Goal: Task Accomplishment & Management: Use online tool/utility

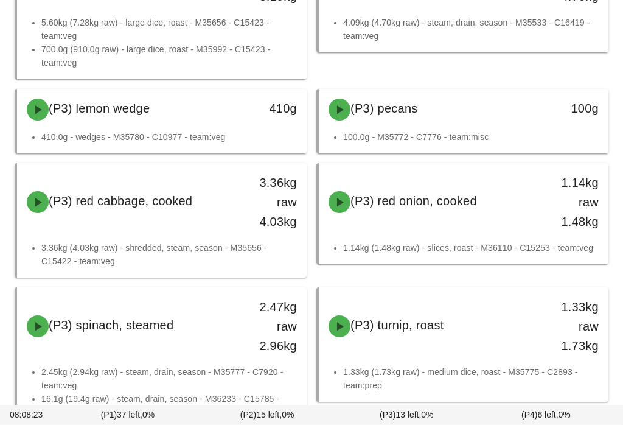
scroll to position [5065, 0]
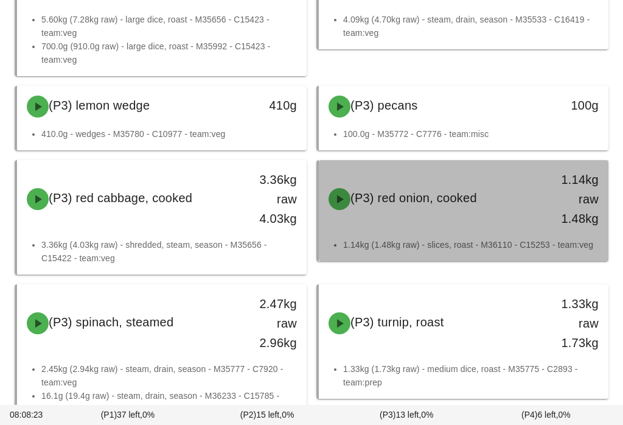
click at [489, 219] on div "(P3) red onion, cooked 1.14kg raw 1.48kg" at bounding box center [463, 198] width 285 height 73
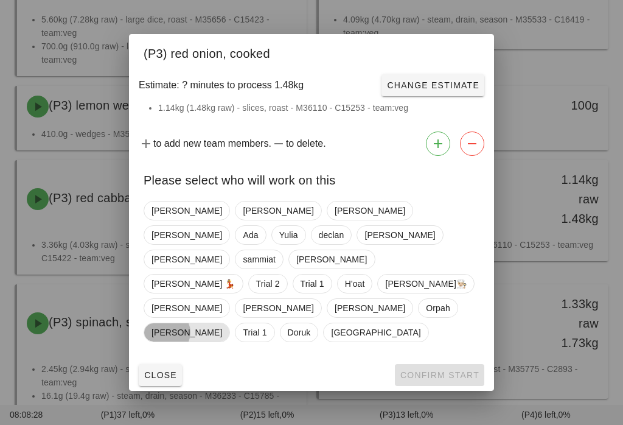
click at [222, 323] on span "[PERSON_NAME]" at bounding box center [187, 332] width 71 height 18
click at [435, 370] on span "Confirm Start" at bounding box center [440, 375] width 80 height 10
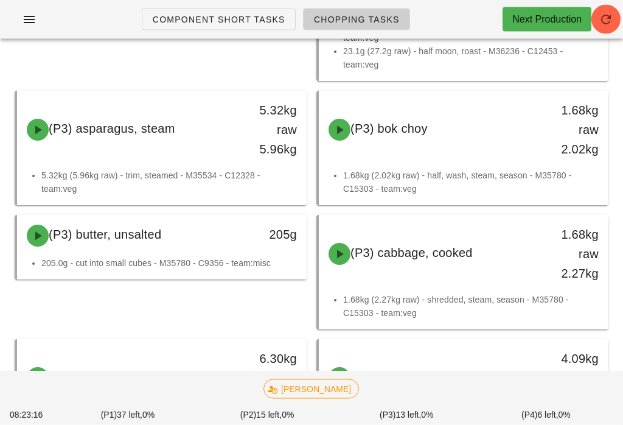
scroll to position [4661, 0]
click at [360, 15] on span "Chopping Tasks" at bounding box center [356, 20] width 86 height 10
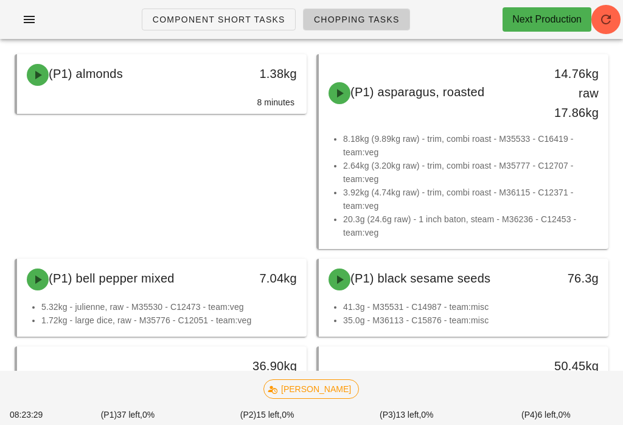
scroll to position [0, 0]
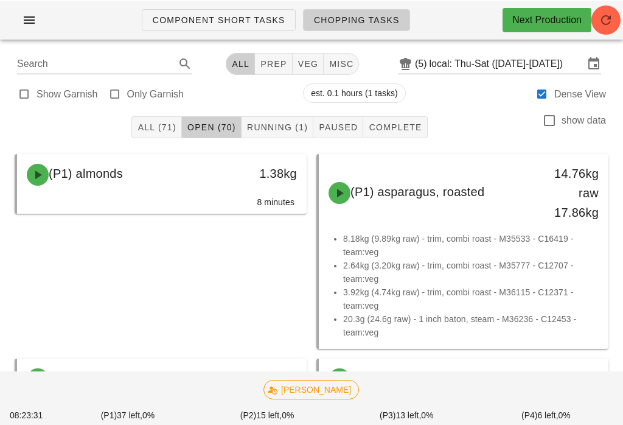
click at [307, 70] on button "veg" at bounding box center [309, 63] width 32 height 22
type input "team:veg"
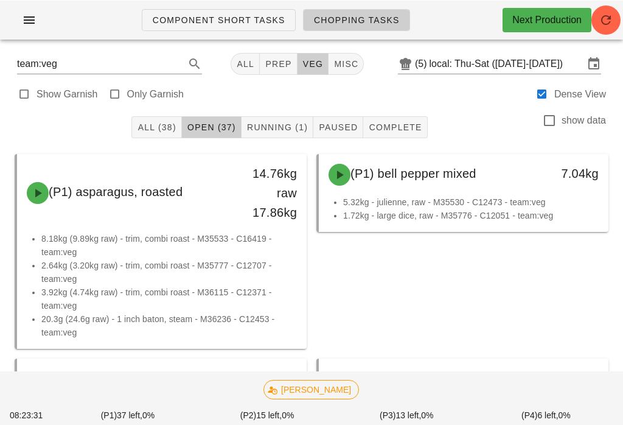
click at [302, 59] on span "veg" at bounding box center [312, 63] width 21 height 10
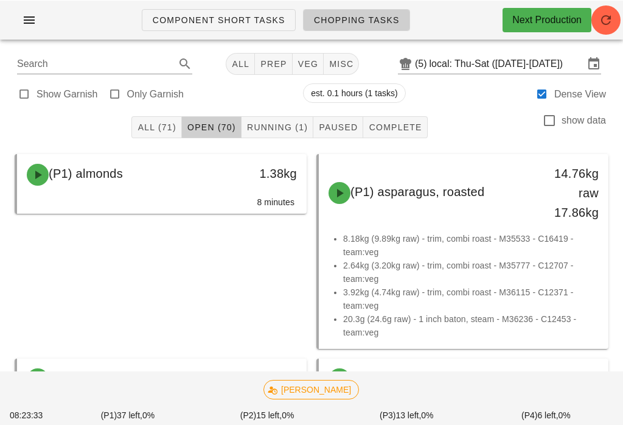
click at [312, 57] on button "veg" at bounding box center [309, 63] width 32 height 22
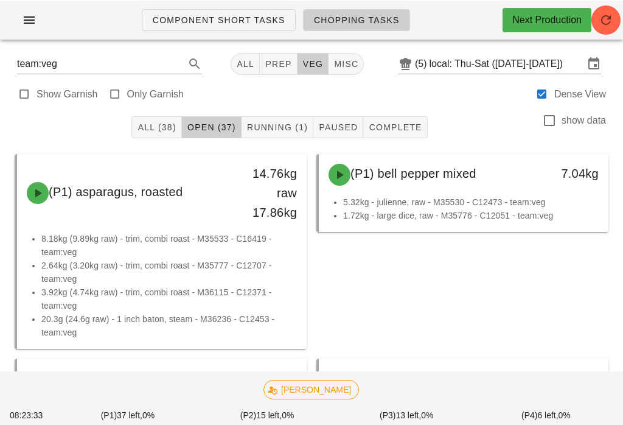
click at [304, 49] on div "team:veg All prep veg misc (5) local: Thu-Sat ([DATE]-[DATE])" at bounding box center [311, 63] width 608 height 29
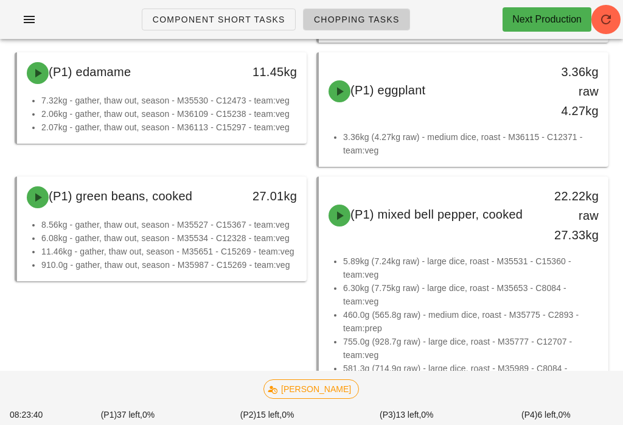
scroll to position [1194, 0]
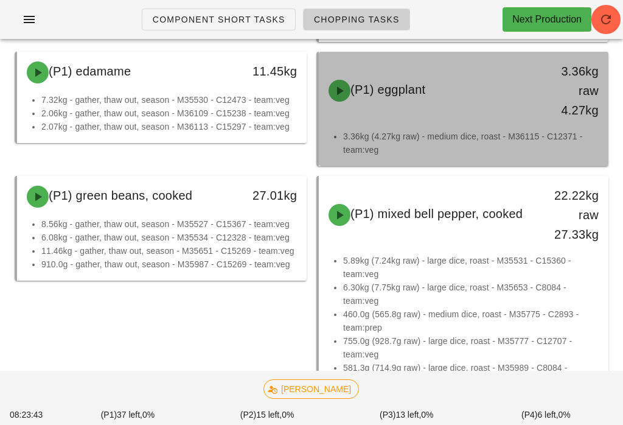
click at [496, 142] on li "3.36kg (4.27kg raw) - medium dice, roast - M36115 - C12371 - team:veg" at bounding box center [471, 143] width 256 height 27
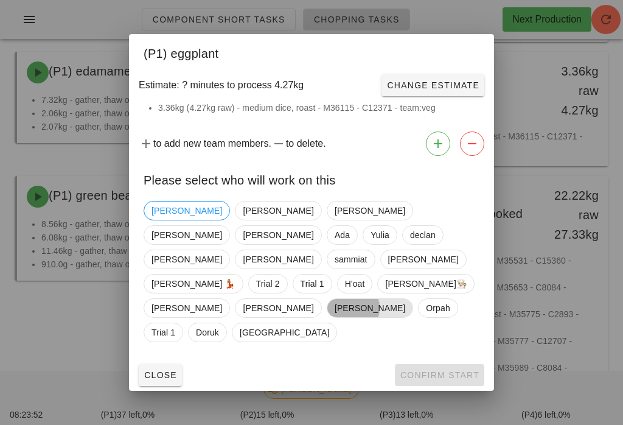
click at [397, 299] on span "[PERSON_NAME]" at bounding box center [370, 308] width 71 height 18
click at [449, 370] on span "Confirm Start" at bounding box center [440, 375] width 80 height 10
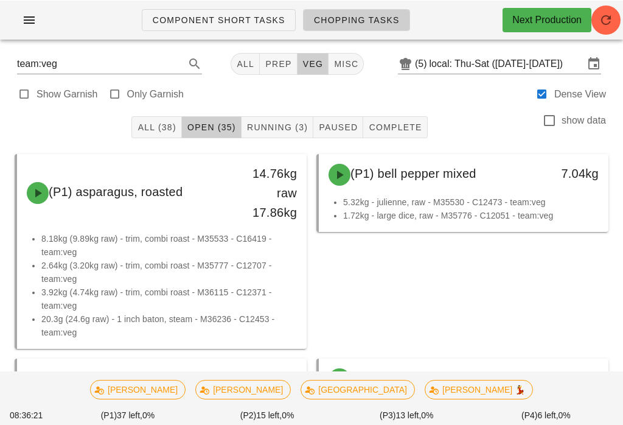
click at [266, 120] on button "Running (3)" at bounding box center [278, 127] width 72 height 22
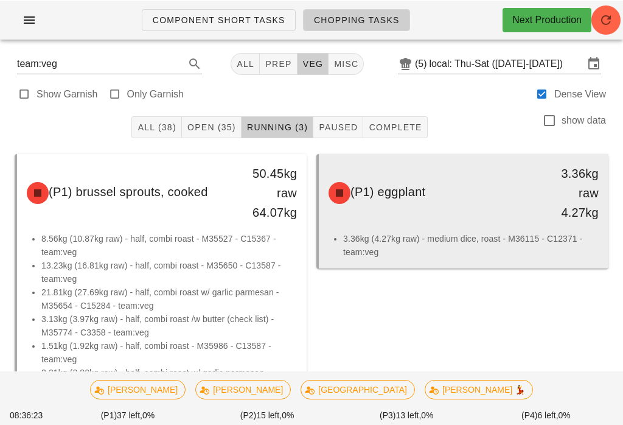
click at [452, 221] on div "(P1) eggplant 3.36kg raw 4.27kg" at bounding box center [463, 192] width 285 height 73
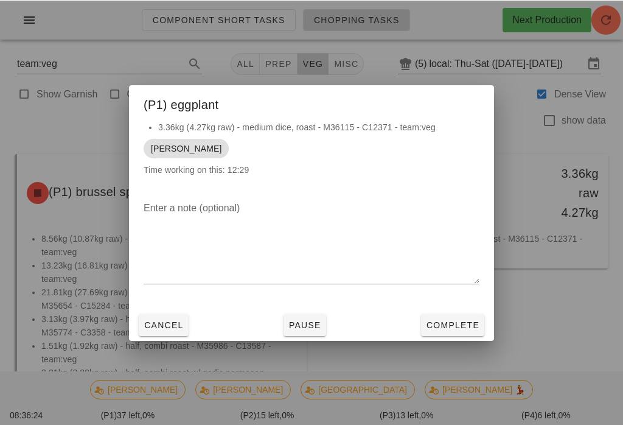
click at [308, 331] on button "Pause" at bounding box center [305, 324] width 43 height 22
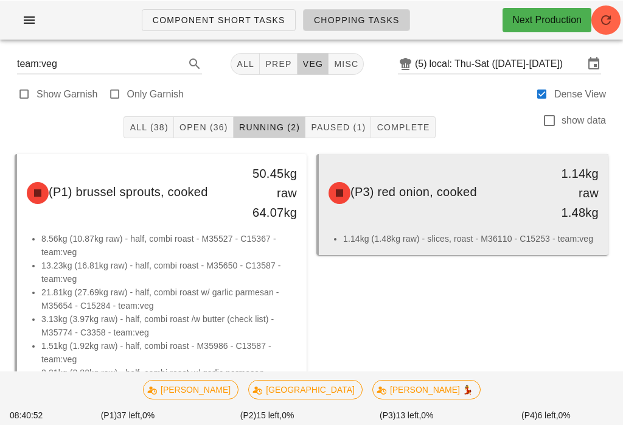
click at [414, 212] on div "(P3) red onion, cooked 1.14kg raw 1.48kg" at bounding box center [463, 192] width 285 height 73
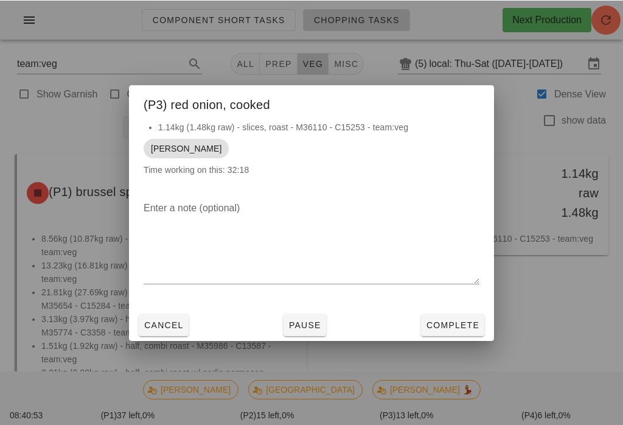
click at [465, 324] on span "Complete" at bounding box center [453, 324] width 54 height 10
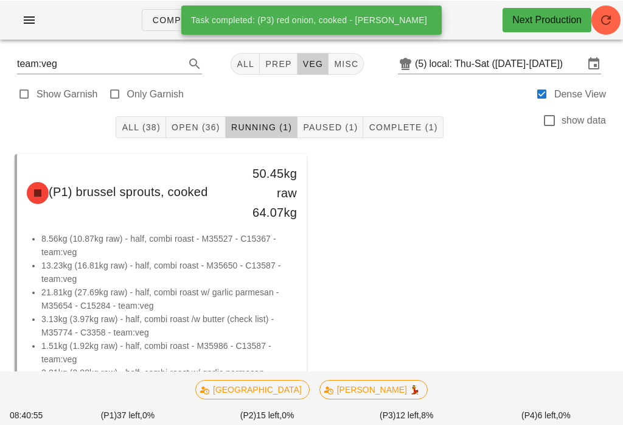
click at [186, 122] on span "Open (36)" at bounding box center [195, 127] width 49 height 10
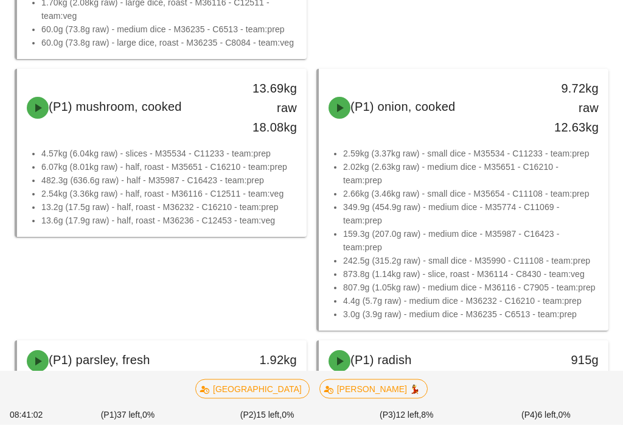
scroll to position [1590, 0]
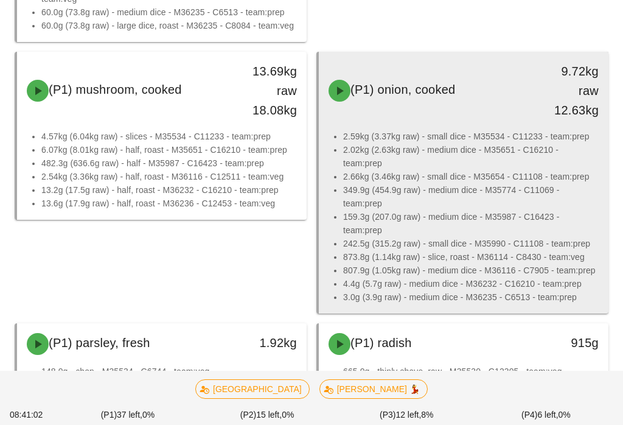
click at [437, 193] on li "349.9g (454.9g raw) - medium dice - M35774 - C11069 - team:prep" at bounding box center [471, 196] width 256 height 27
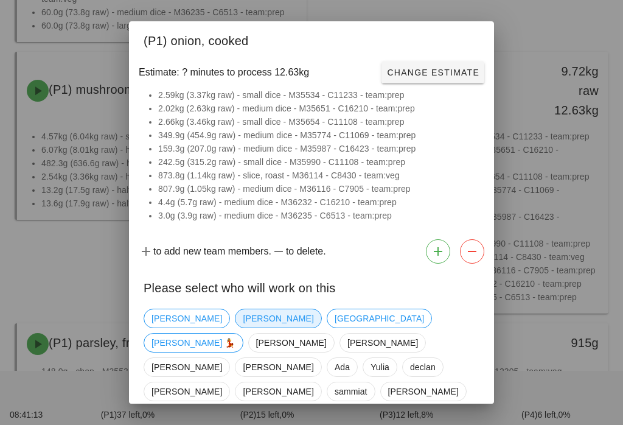
click at [243, 318] on span "[PERSON_NAME]" at bounding box center [278, 318] width 71 height 18
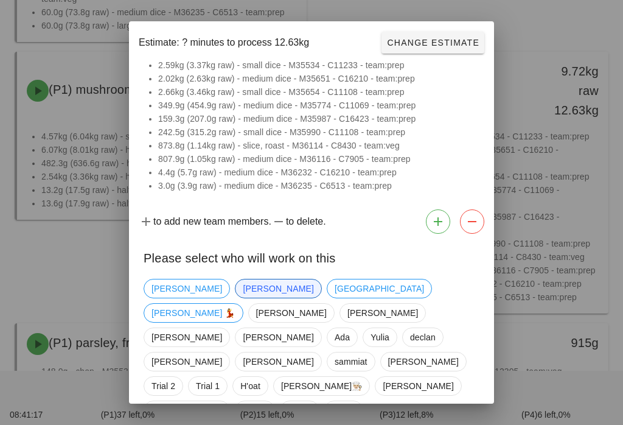
scroll to position [29, 0]
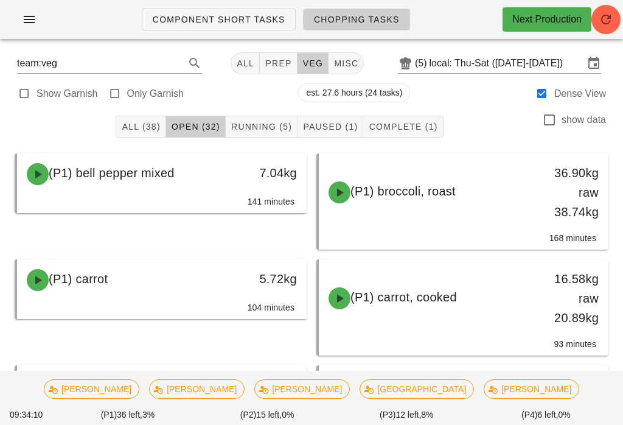
click at [256, 131] on span "Running (5)" at bounding box center [261, 127] width 61 height 10
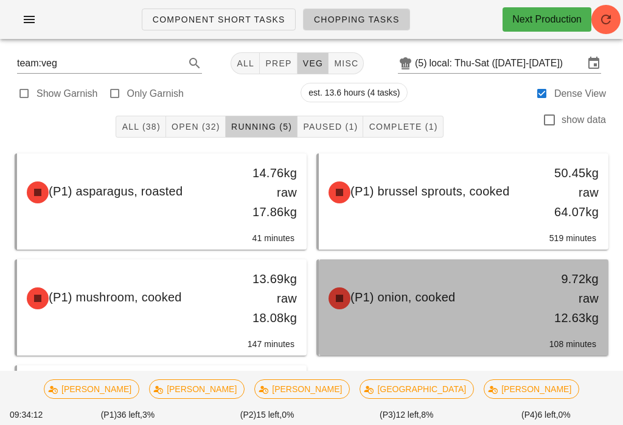
click at [420, 281] on div "(P1) onion, cooked" at bounding box center [428, 298] width 214 height 37
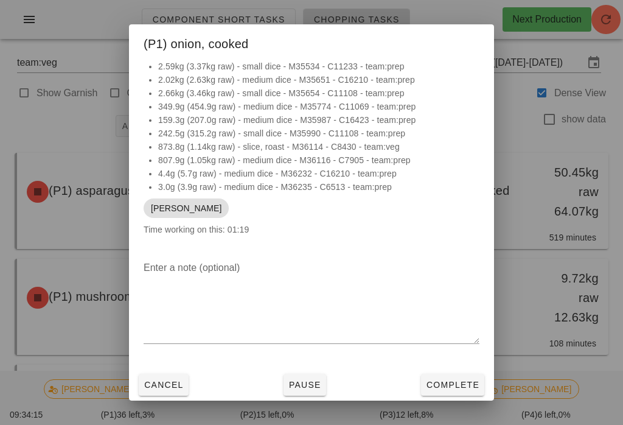
scroll to position [6, 0]
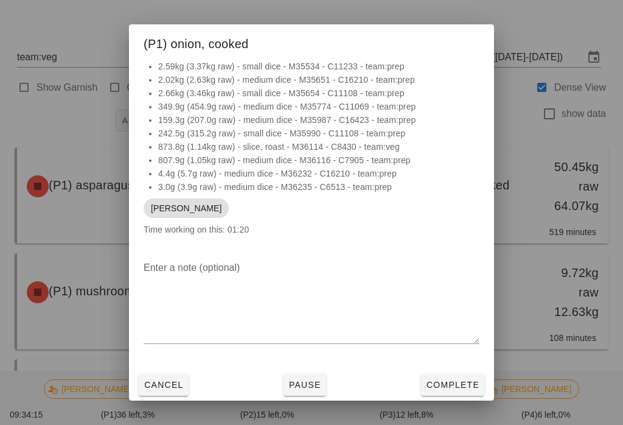
click at [448, 369] on div "Enter a note (optional)" at bounding box center [311, 310] width 365 height 118
click at [455, 383] on button "Complete" at bounding box center [452, 385] width 63 height 22
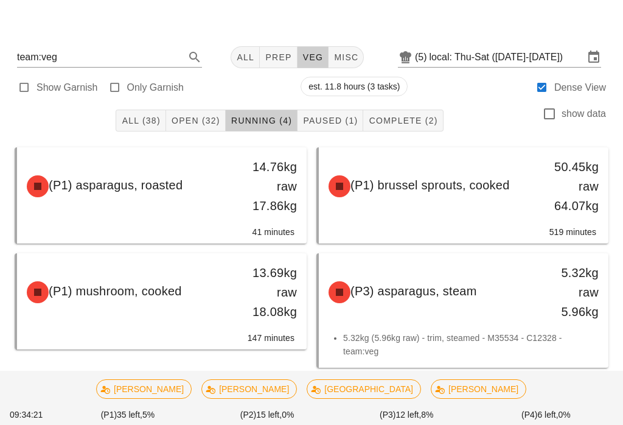
click at [208, 99] on div "Show Garnish Only Garnish est. 11.8 hours (3 tasks) Dense View" at bounding box center [311, 86] width 608 height 29
click at [205, 114] on button "Open (32)" at bounding box center [196, 121] width 60 height 22
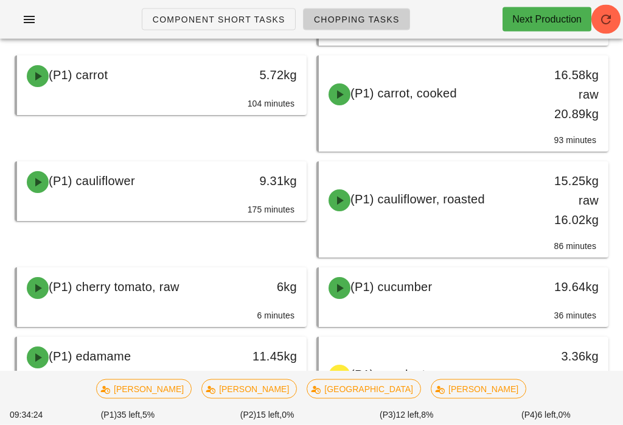
scroll to position [202, 0]
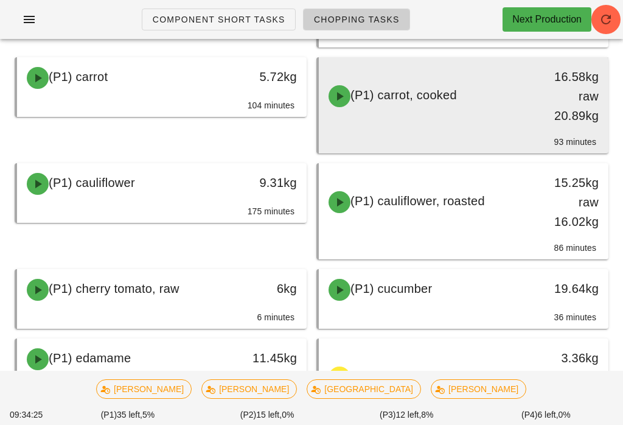
click at [504, 128] on div "(P1) carrot, cooked 16.58kg raw 20.89kg" at bounding box center [463, 96] width 285 height 73
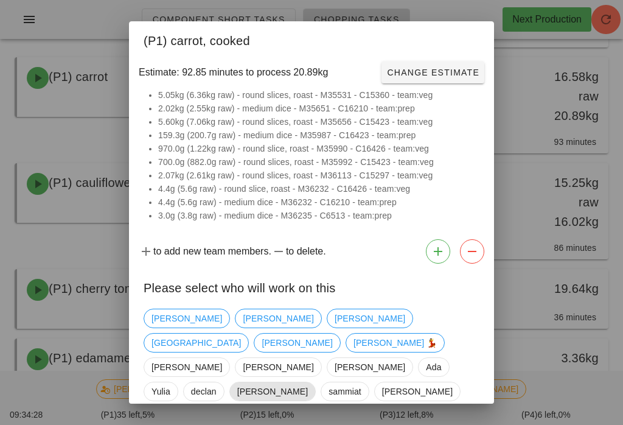
click at [308, 382] on span "[PERSON_NAME]" at bounding box center [272, 391] width 71 height 18
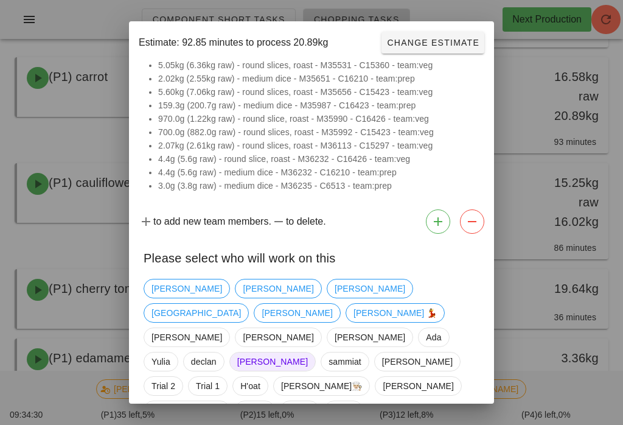
scroll to position [29, 0]
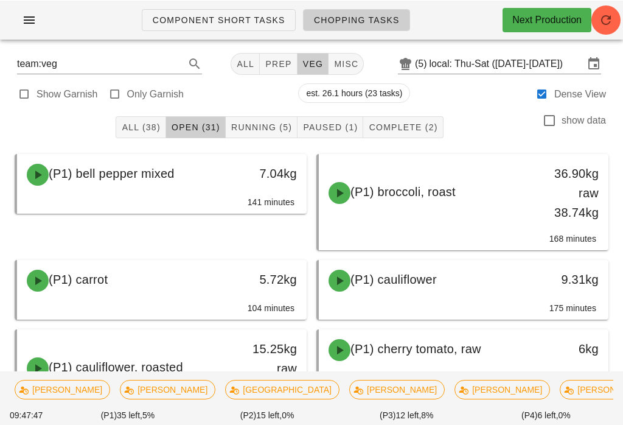
click at [254, 117] on button "Running (5)" at bounding box center [262, 127] width 72 height 22
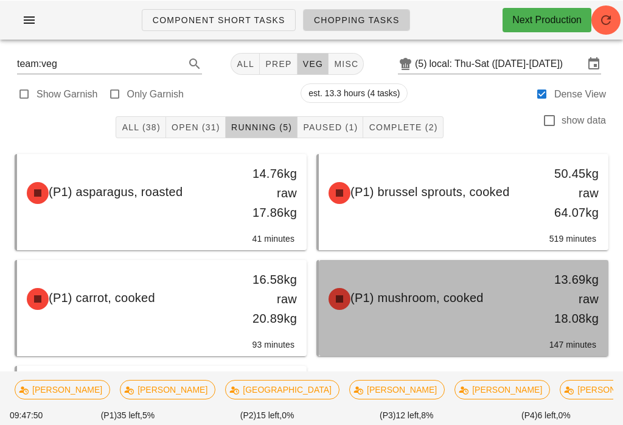
click at [427, 326] on div "(P1) mushroom, cooked 13.69kg raw 18.08kg" at bounding box center [463, 298] width 285 height 73
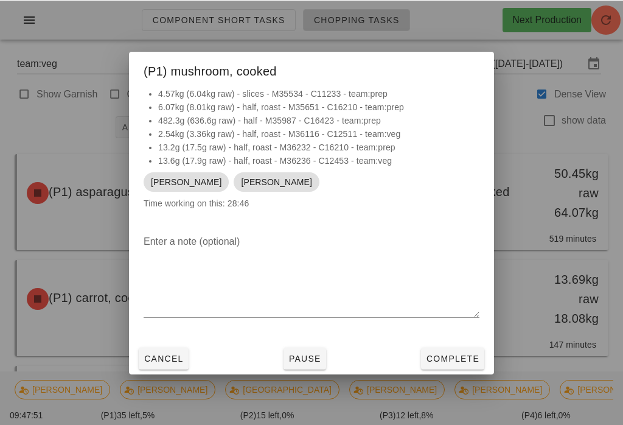
click at [450, 349] on button "Complete" at bounding box center [452, 358] width 63 height 22
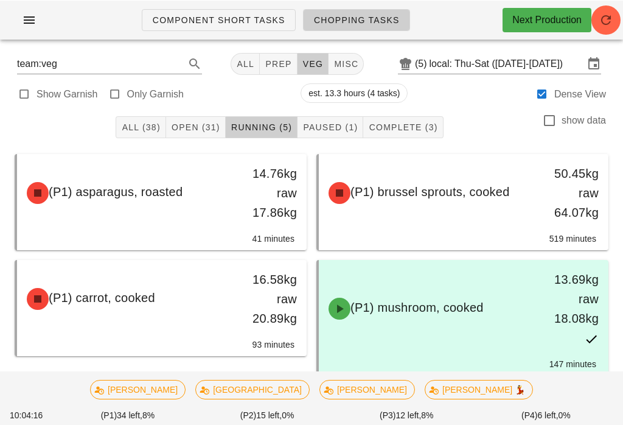
click at [185, 133] on button "Open (31)" at bounding box center [196, 127] width 60 height 22
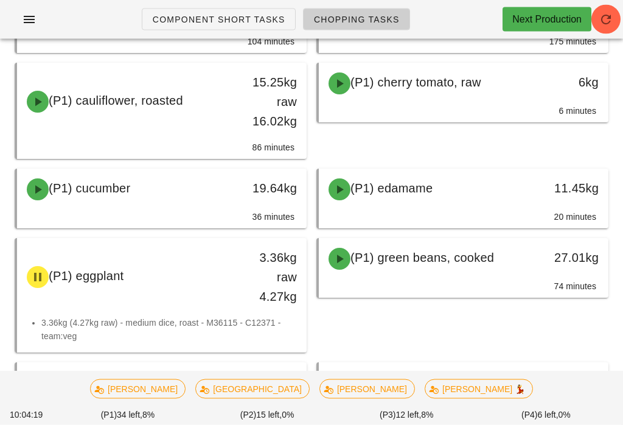
scroll to position [240, 0]
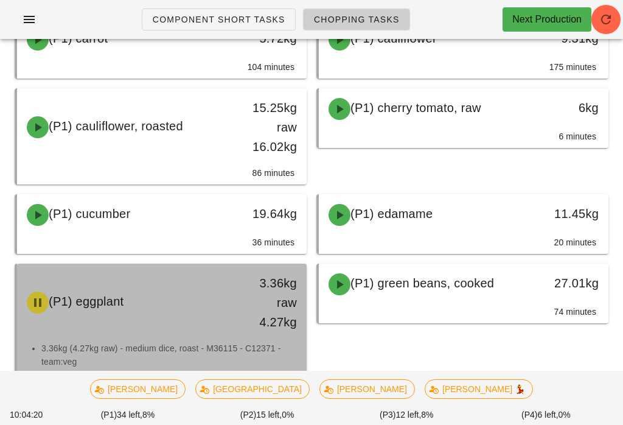
click at [153, 282] on div "(P1) eggplant 3.36kg raw 4.27kg" at bounding box center [161, 302] width 285 height 73
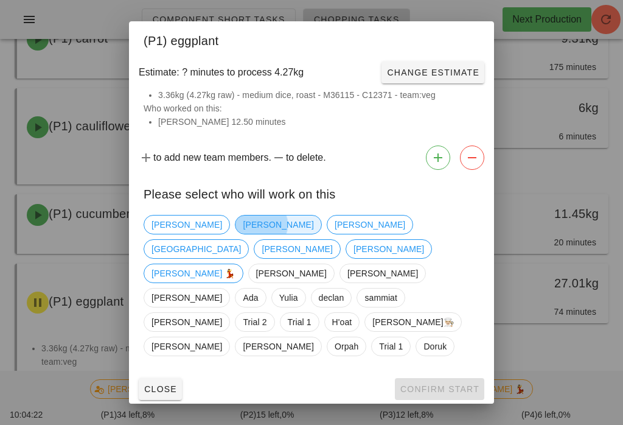
click at [243, 234] on span "[PERSON_NAME]" at bounding box center [278, 224] width 71 height 18
click at [420, 384] on span "Confirm Start" at bounding box center [440, 389] width 80 height 10
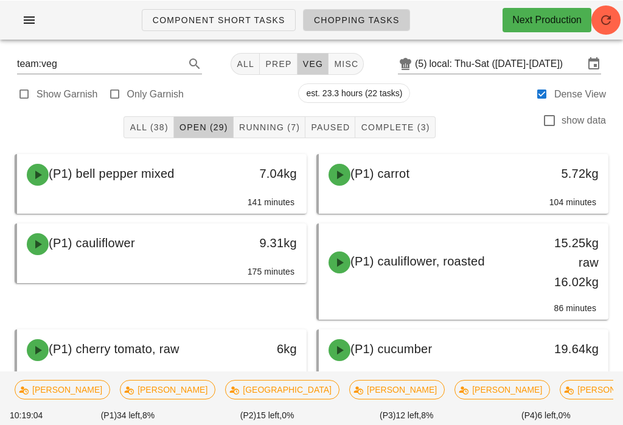
click at [266, 53] on button "prep" at bounding box center [278, 63] width 37 height 22
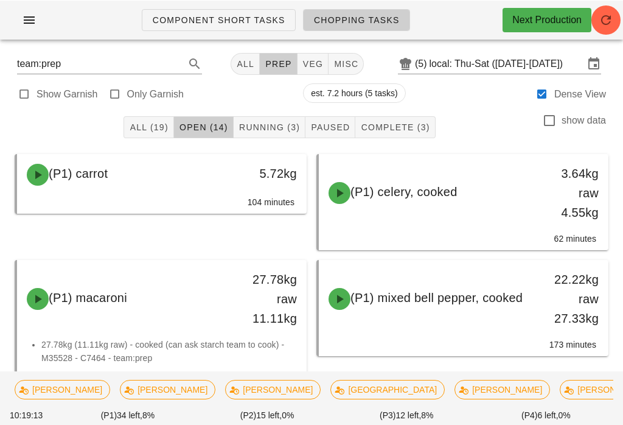
click at [161, 116] on button "All (19)" at bounding box center [149, 127] width 50 height 22
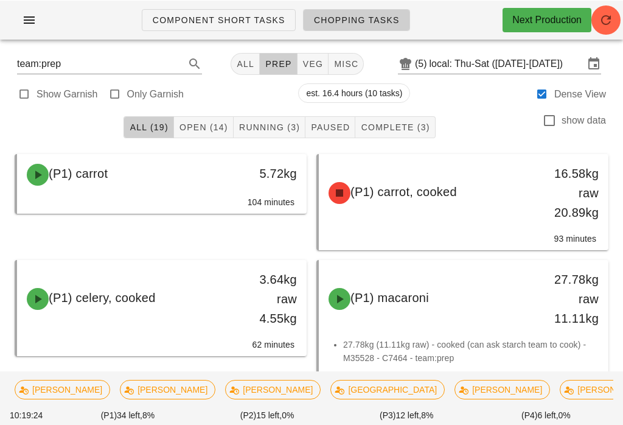
click at [314, 60] on span "veg" at bounding box center [312, 63] width 21 height 10
type input "team:veg"
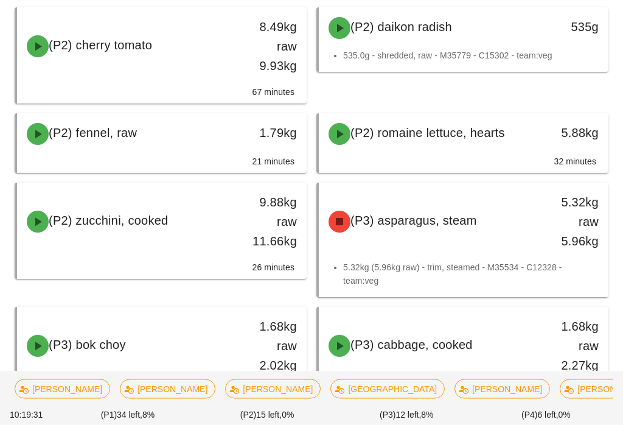
scroll to position [1189, 0]
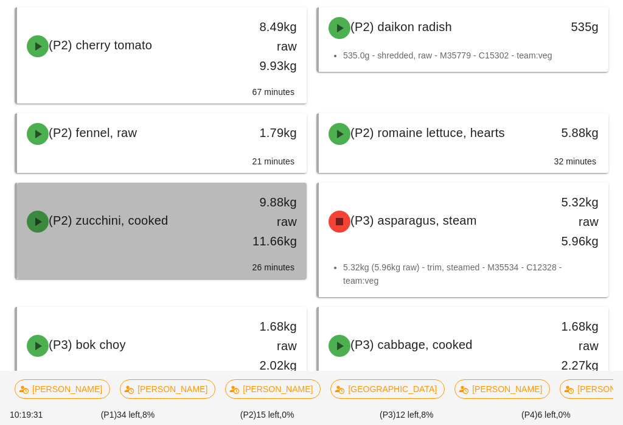
click at [115, 236] on div "(P2) zucchini, cooked" at bounding box center [126, 221] width 214 height 37
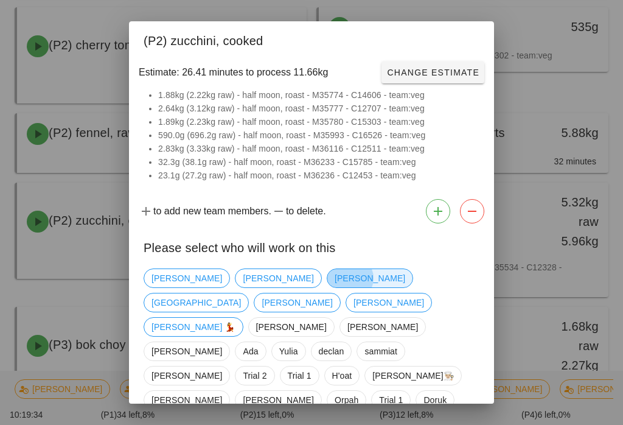
click at [335, 276] on span "[PERSON_NAME]" at bounding box center [370, 278] width 71 height 18
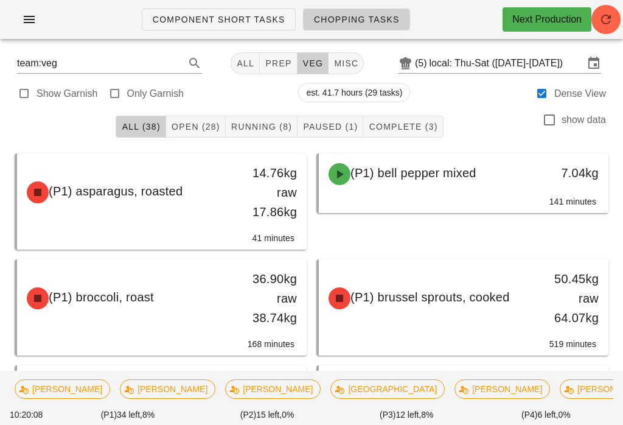
click at [262, 116] on button "Running (8)" at bounding box center [262, 127] width 72 height 22
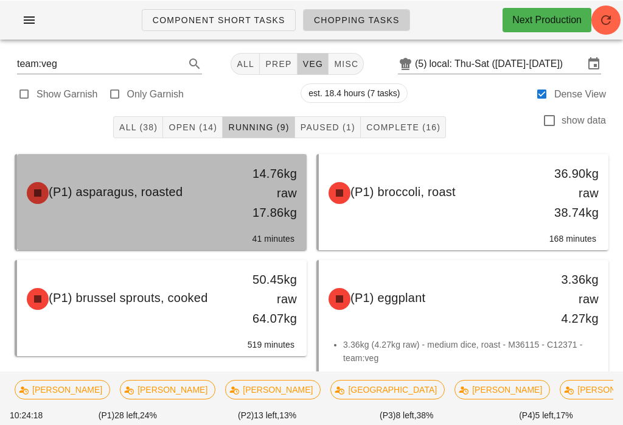
click at [144, 186] on span "(P1) asparagus, roasted" at bounding box center [116, 190] width 134 height 13
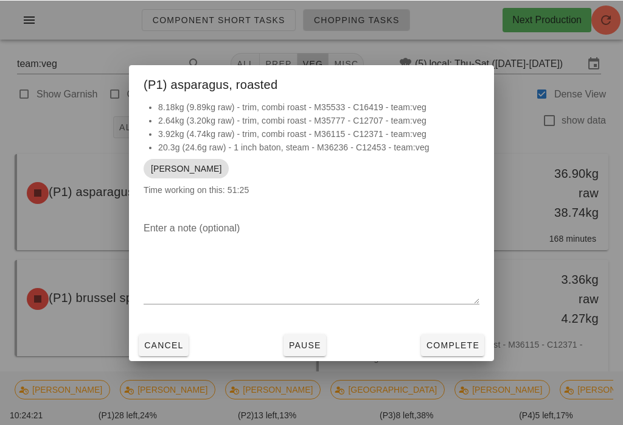
click at [442, 343] on span "Complete" at bounding box center [453, 345] width 54 height 10
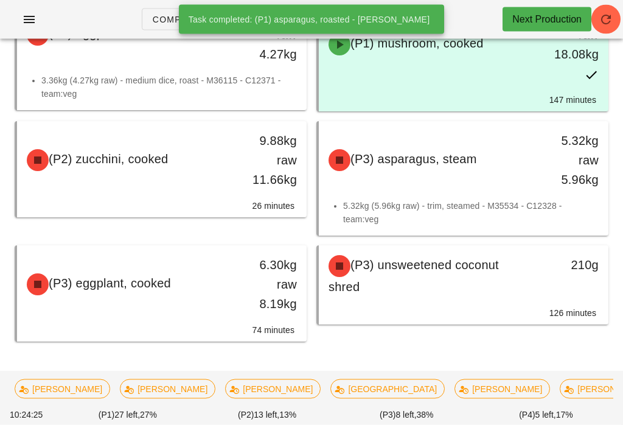
scroll to position [263, 0]
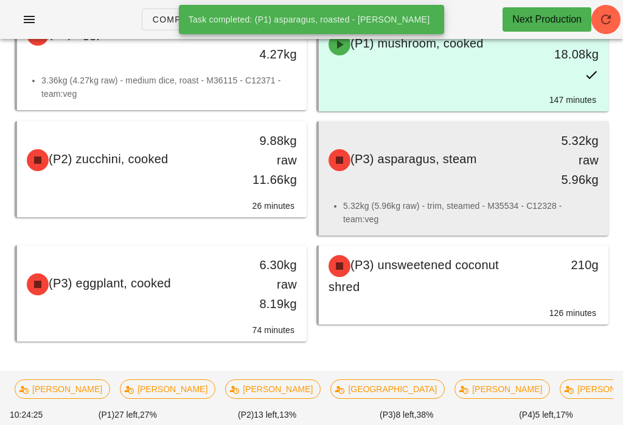
click at [379, 190] on div "(P3) asparagus, steam 5.32kg raw 5.96kg" at bounding box center [463, 160] width 285 height 73
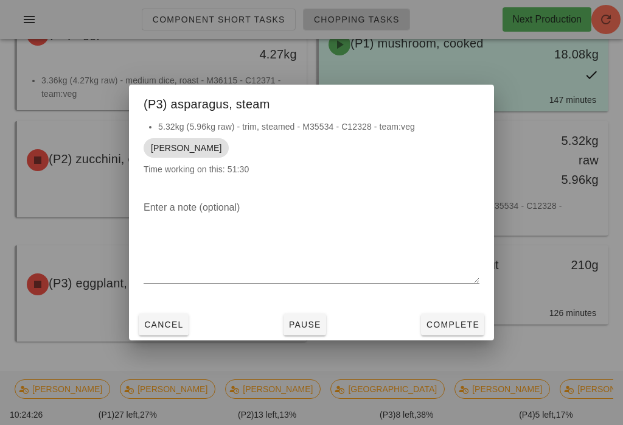
click at [447, 322] on span "Complete" at bounding box center [453, 324] width 54 height 10
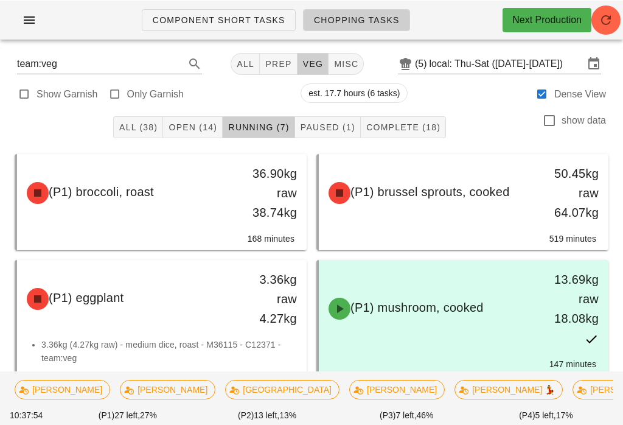
click at [187, 126] on span "Open (14)" at bounding box center [192, 127] width 49 height 10
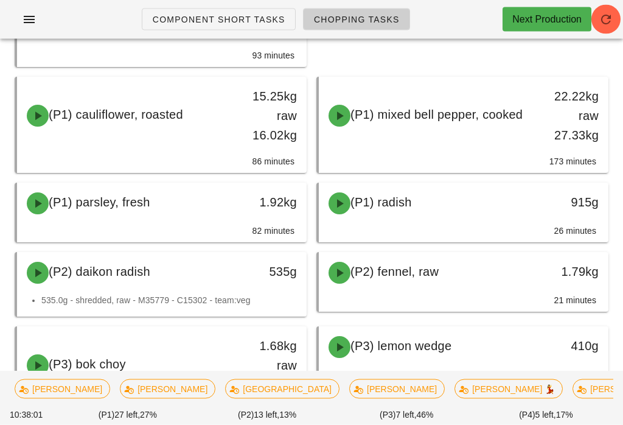
scroll to position [252, 0]
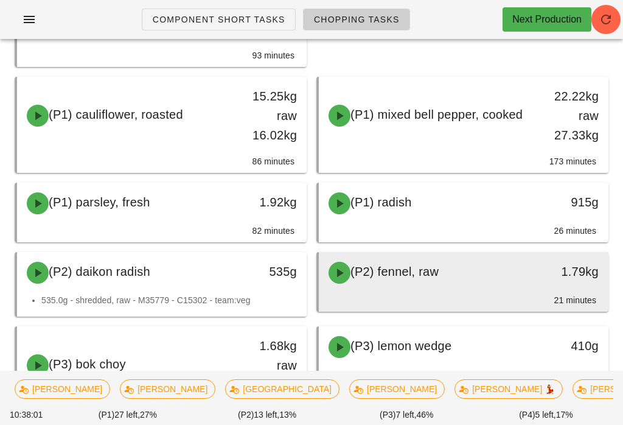
click at [457, 276] on div "(P2) fennel, raw" at bounding box center [428, 272] width 214 height 37
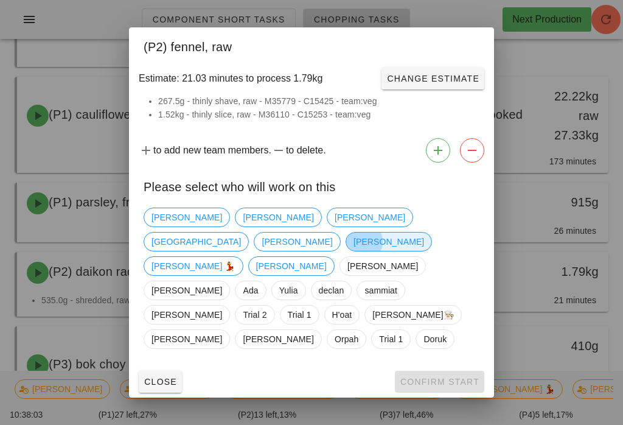
click at [407, 243] on span "[PERSON_NAME]" at bounding box center [389, 241] width 86 height 19
click at [444, 377] on span "Confirm Start" at bounding box center [440, 382] width 80 height 10
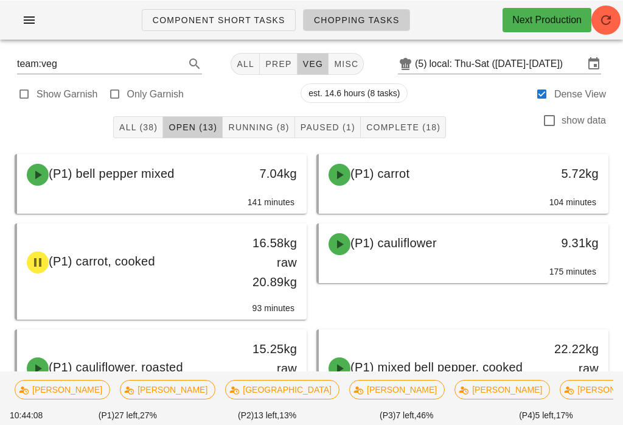
click at [266, 130] on span "Running (8)" at bounding box center [258, 127] width 61 height 10
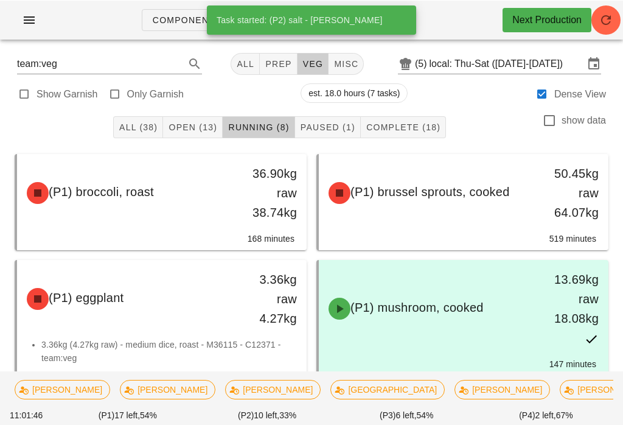
click at [279, 133] on button "Running (8)" at bounding box center [259, 127] width 72 height 22
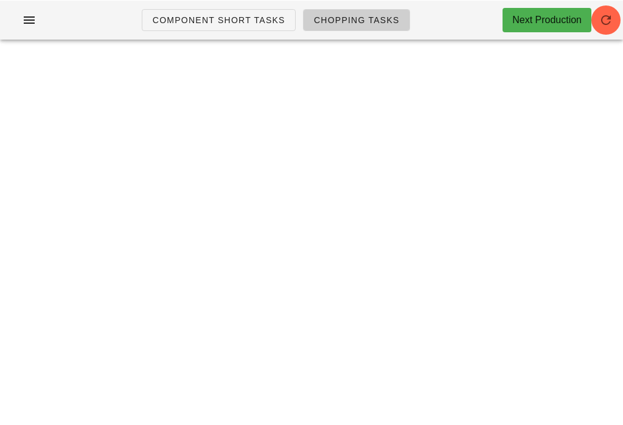
click at [127, 96] on div "Component Short Tasks Chopping Tasks Next Production team:veg All prep veg misc…" at bounding box center [311, 212] width 623 height 425
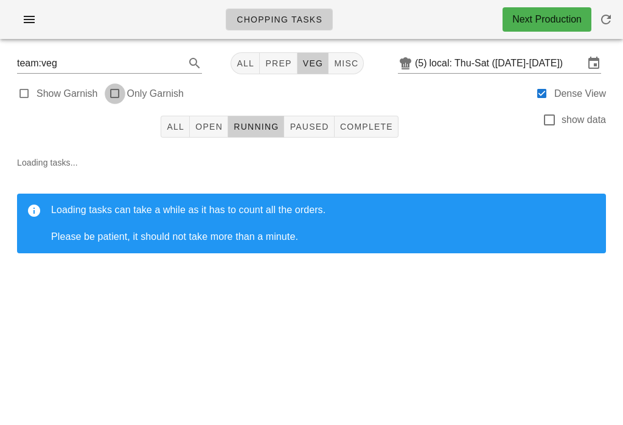
click at [110, 94] on div at bounding box center [114, 93] width 17 height 17
type input "garnish"
checkbox input "true"
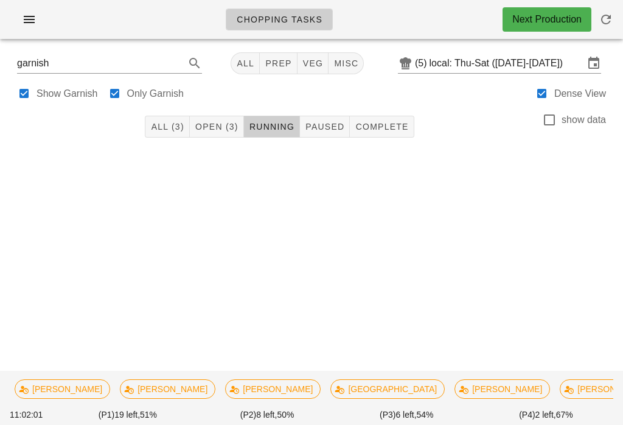
click at [203, 122] on span "Open (3)" at bounding box center [217, 127] width 44 height 10
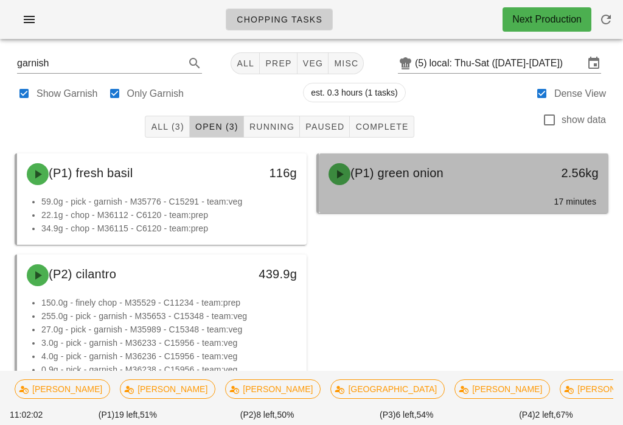
click at [396, 185] on div "(P1) green onion" at bounding box center [428, 174] width 214 height 37
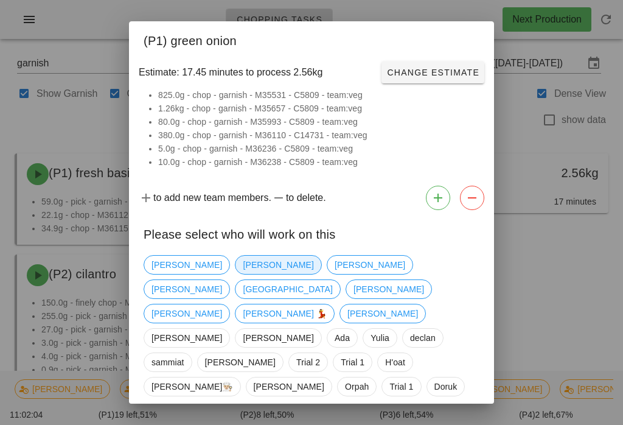
click at [243, 265] on span "[PERSON_NAME]" at bounding box center [278, 265] width 71 height 18
click at [434, 424] on span "Confirm Start" at bounding box center [440, 429] width 80 height 10
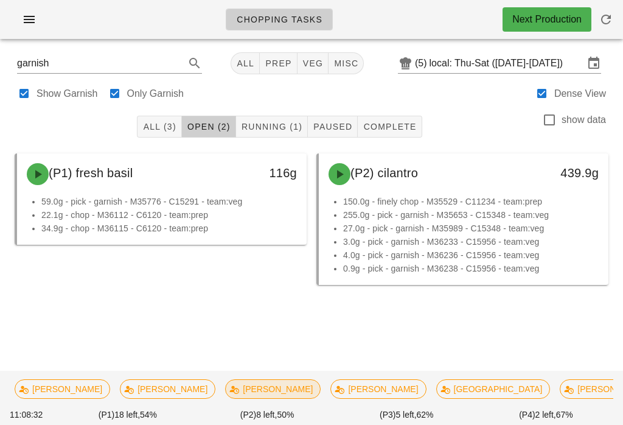
click at [225, 379] on span "[PERSON_NAME]" at bounding box center [273, 388] width 96 height 19
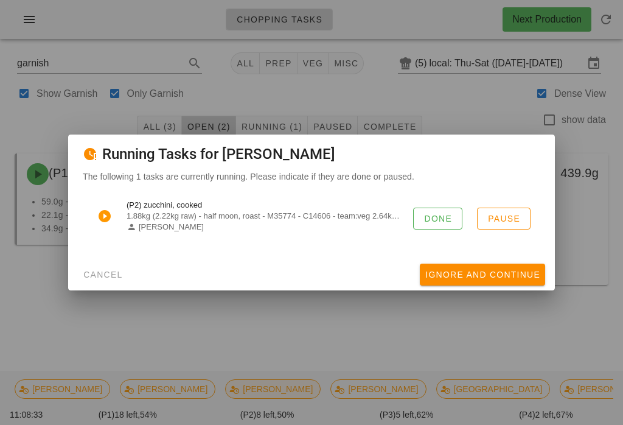
click at [439, 207] on button "Done" at bounding box center [437, 218] width 49 height 22
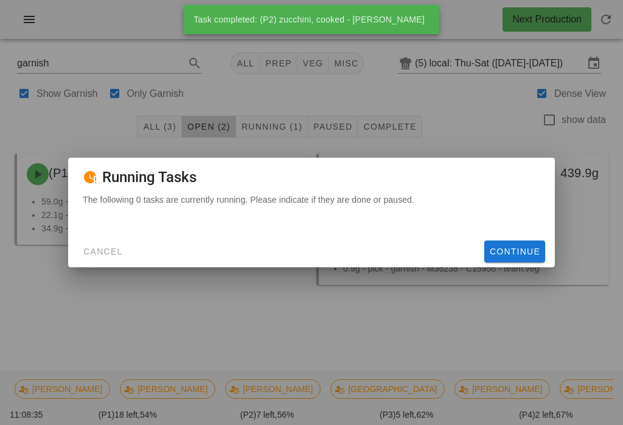
click at [515, 232] on div "The following 0 tasks are currently running. Please indicate if they are done o…" at bounding box center [311, 214] width 487 height 43
click at [518, 241] on button "Continue" at bounding box center [514, 251] width 61 height 22
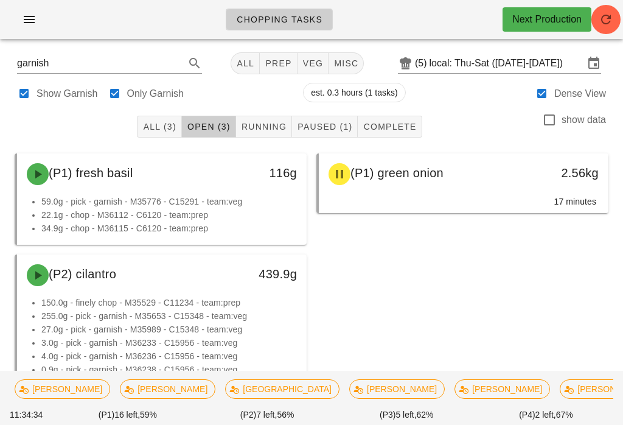
click at [243, 56] on button "All" at bounding box center [245, 63] width 29 height 22
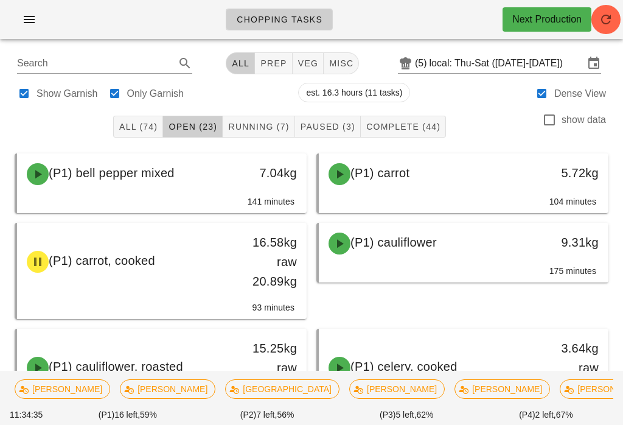
click at [254, 125] on span "Running (7)" at bounding box center [258, 127] width 61 height 10
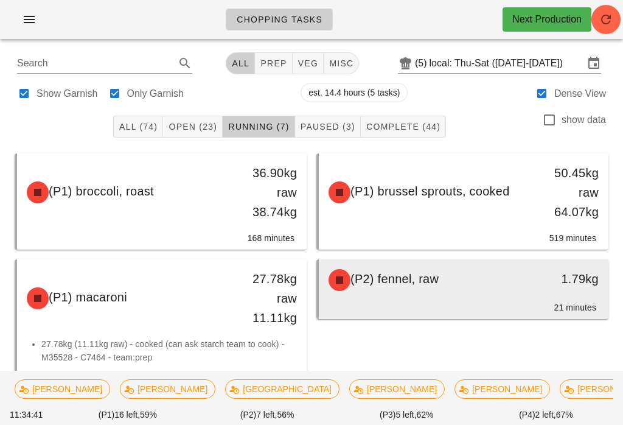
click at [414, 282] on span "(P2) fennel, raw" at bounding box center [394, 278] width 88 height 13
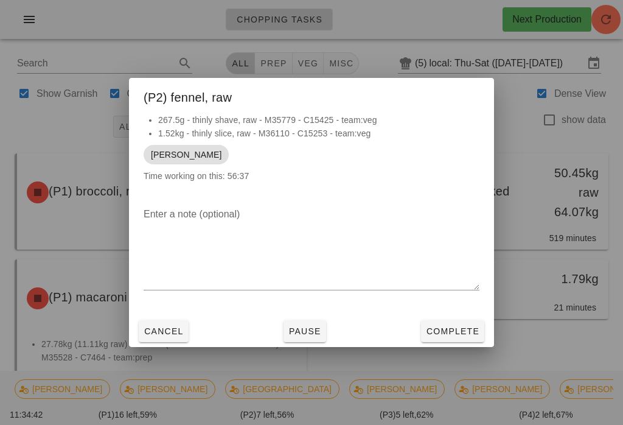
click at [437, 321] on button "Complete" at bounding box center [452, 331] width 63 height 22
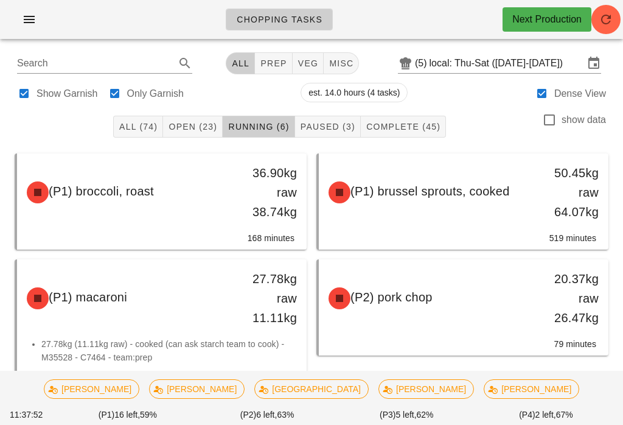
click at [278, 69] on button "prep" at bounding box center [273, 63] width 37 height 22
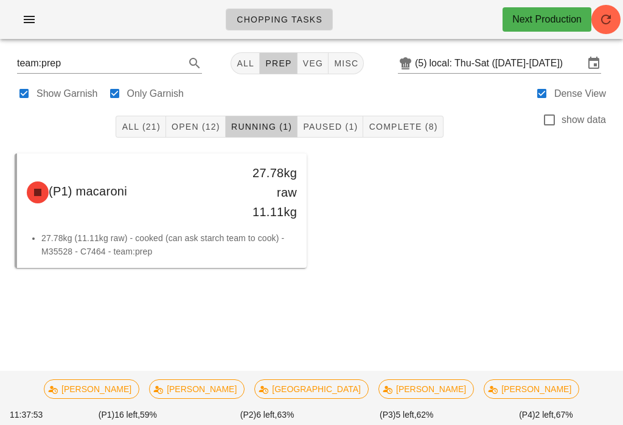
click at [313, 59] on span "veg" at bounding box center [312, 63] width 21 height 10
type input "team:veg"
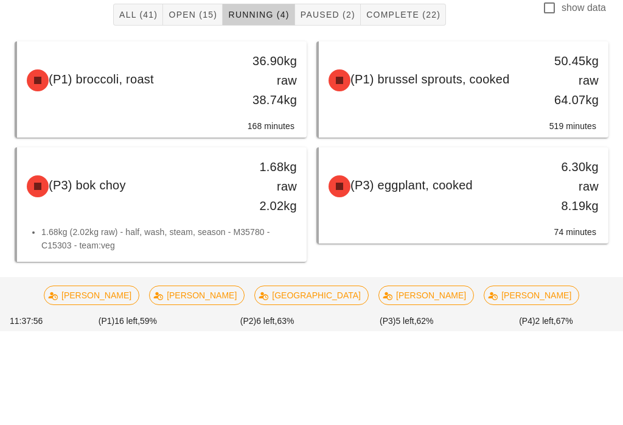
scroll to position [18, 0]
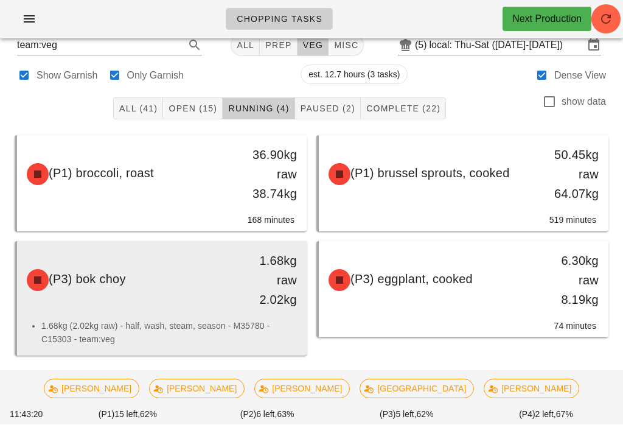
click at [177, 306] on div "(P3) bok choy 1.68kg raw 2.02kg" at bounding box center [161, 280] width 285 height 73
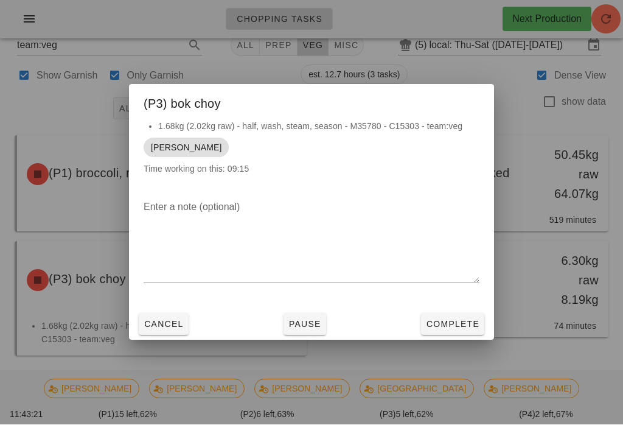
click at [465, 329] on span "Complete" at bounding box center [453, 324] width 54 height 10
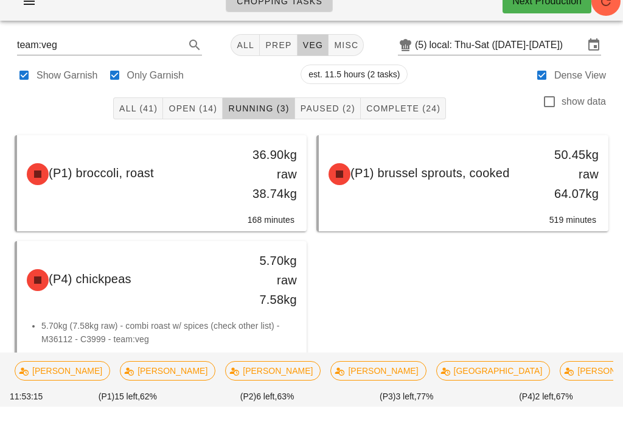
scroll to position [18, 0]
